Goal: Find specific page/section: Find specific page/section

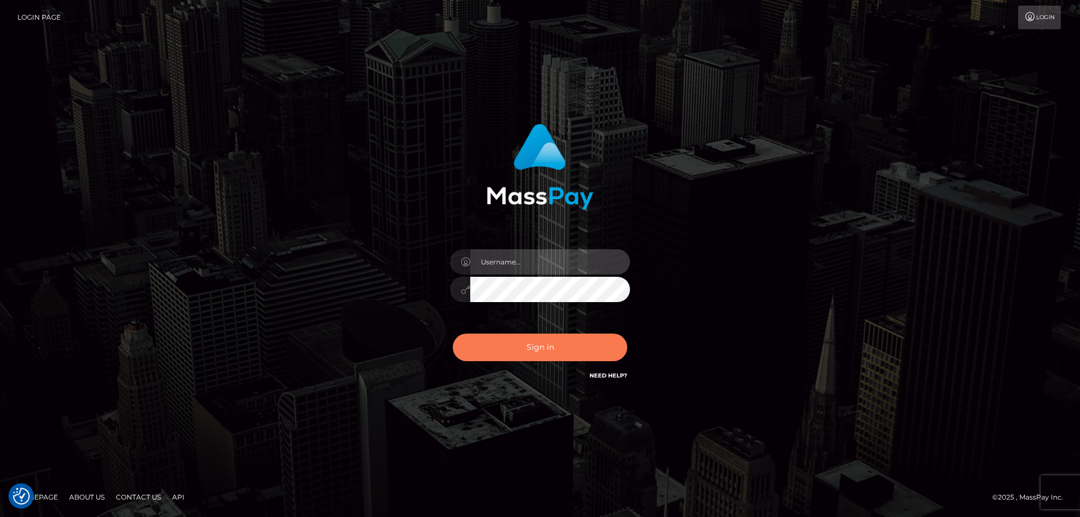
type input "angie.ctfo"
click at [551, 338] on button "Sign in" at bounding box center [540, 348] width 174 height 28
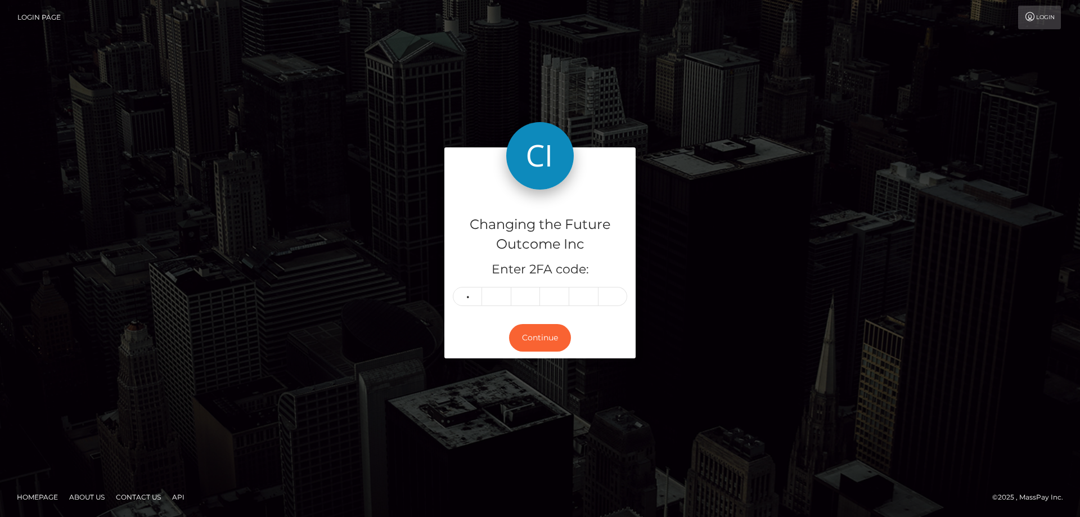
type input "8"
type input "3"
type input "9"
type input "6"
type input "3"
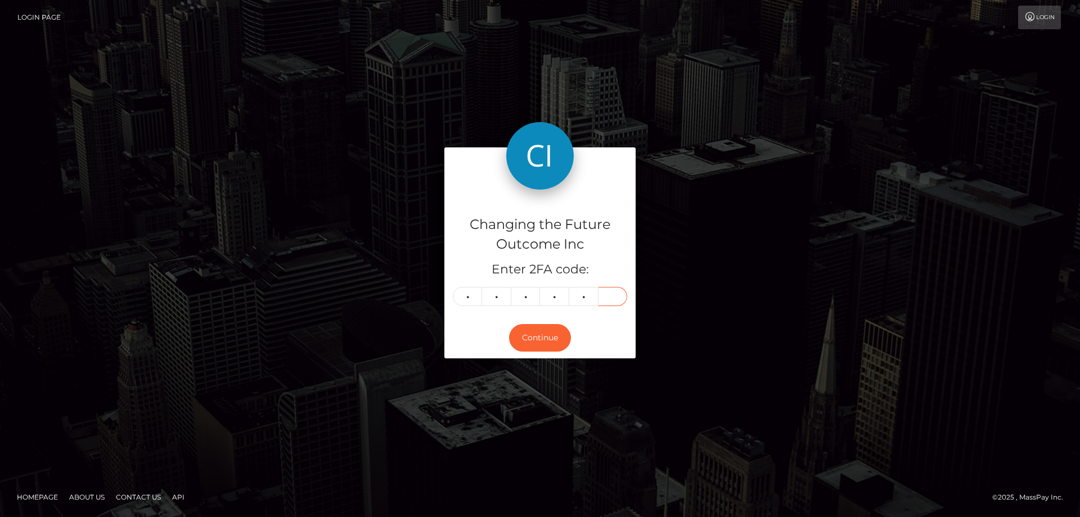
type input "1"
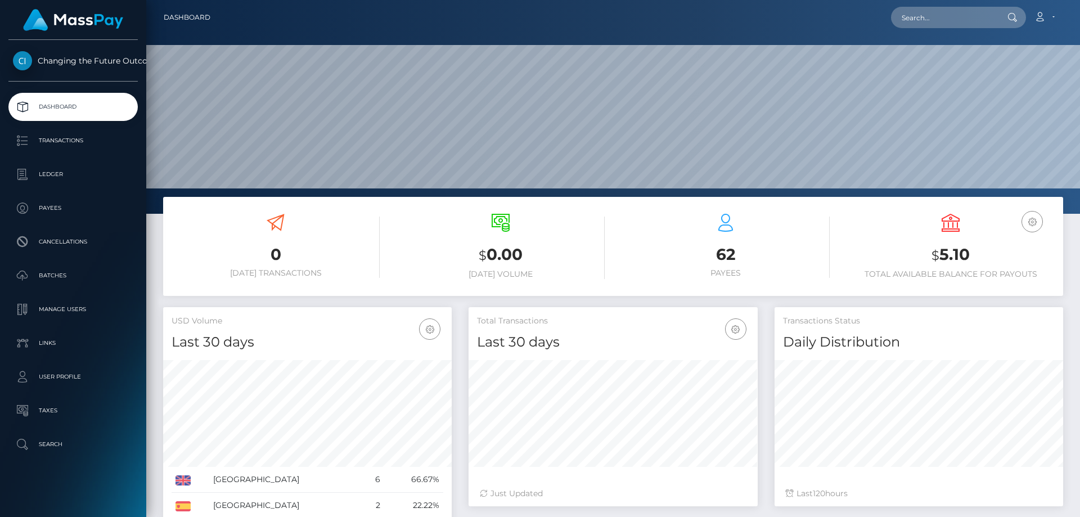
scroll to position [200, 289]
click at [50, 205] on p "Payees" at bounding box center [73, 208] width 120 height 17
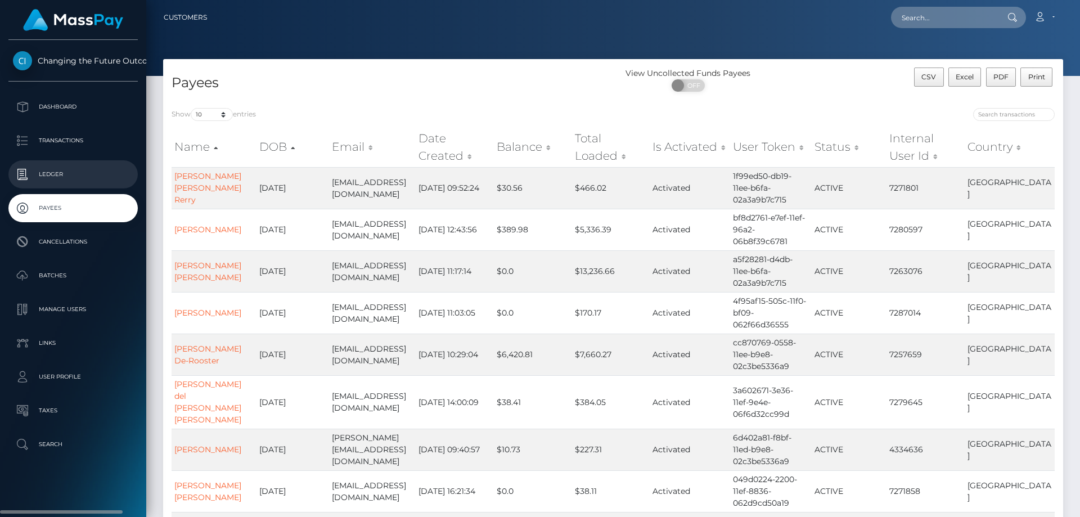
click at [50, 173] on p "Ledger" at bounding box center [73, 174] width 120 height 17
